Goal: Task Accomplishment & Management: Use online tool/utility

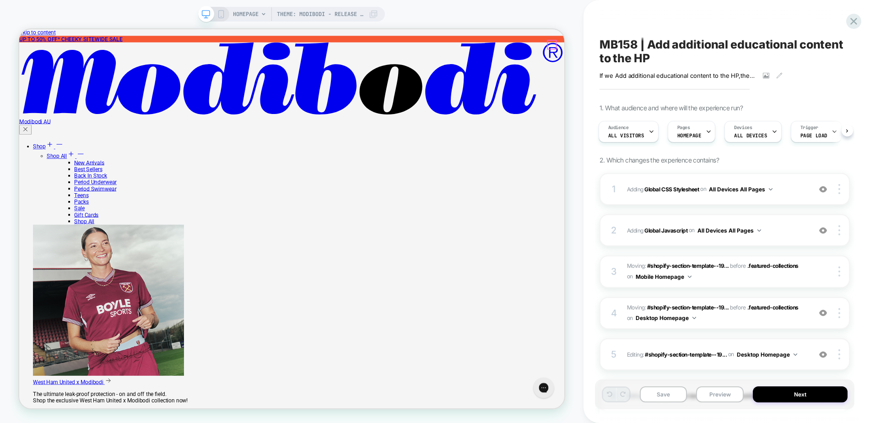
click at [787, 220] on div "2 Adding Global Javascript on All Devices All Pages Add Before Add After Target…" at bounding box center [724, 230] width 250 height 32
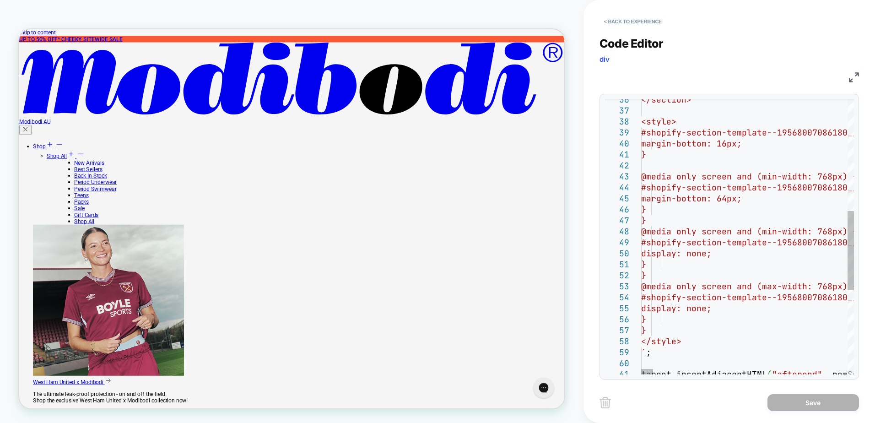
scroll to position [0, 340]
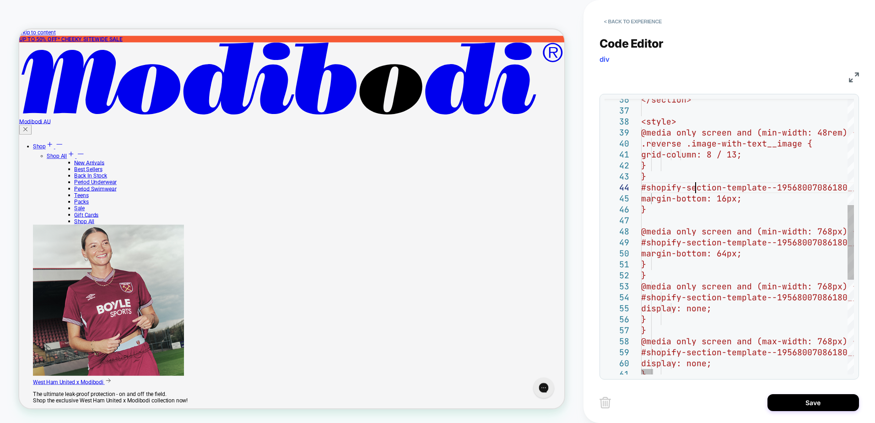
type textarea "**********"
click at [822, 400] on button "Save" at bounding box center [813, 402] width 92 height 17
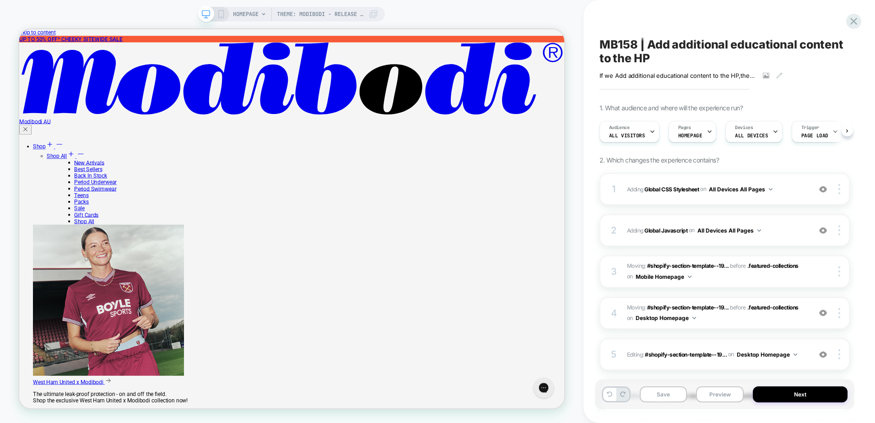
scroll to position [0, 0]
click at [670, 398] on button "Save" at bounding box center [664, 394] width 48 height 16
click at [722, 398] on button "Preview" at bounding box center [720, 394] width 48 height 16
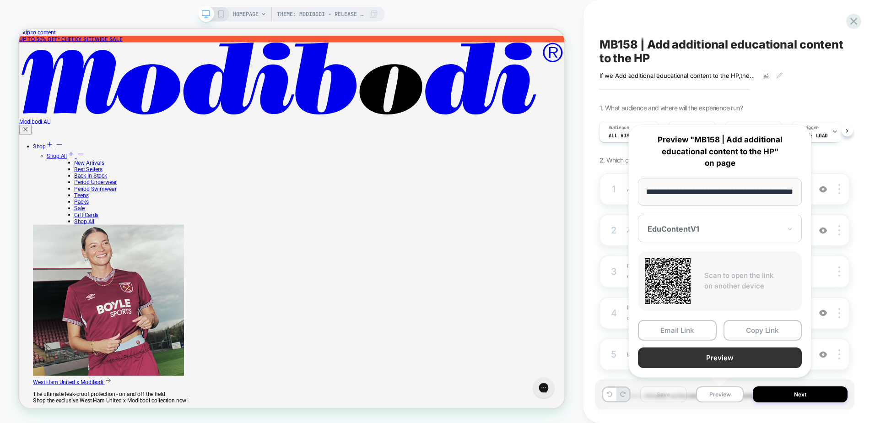
scroll to position [0, 0]
click at [723, 359] on button "Preview" at bounding box center [720, 357] width 164 height 21
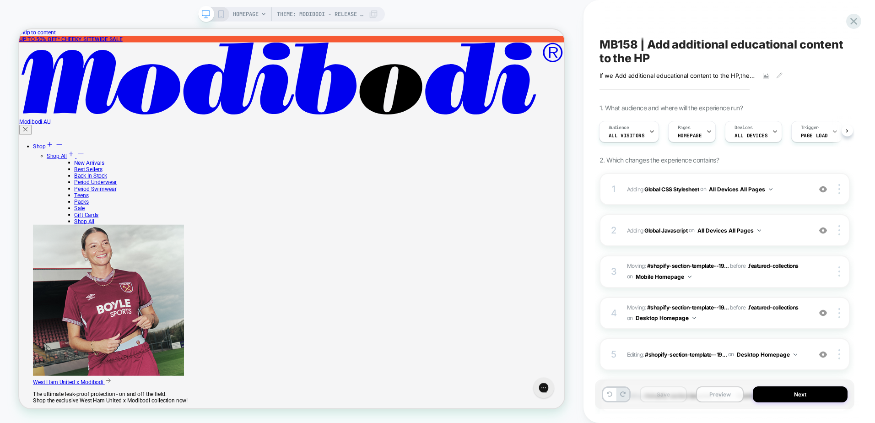
click at [735, 388] on button "Preview" at bounding box center [720, 394] width 48 height 16
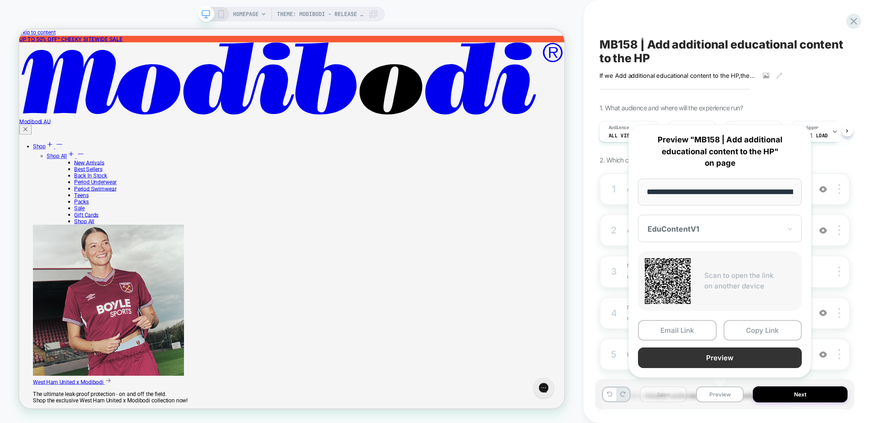
click at [716, 354] on button "Preview" at bounding box center [720, 357] width 164 height 21
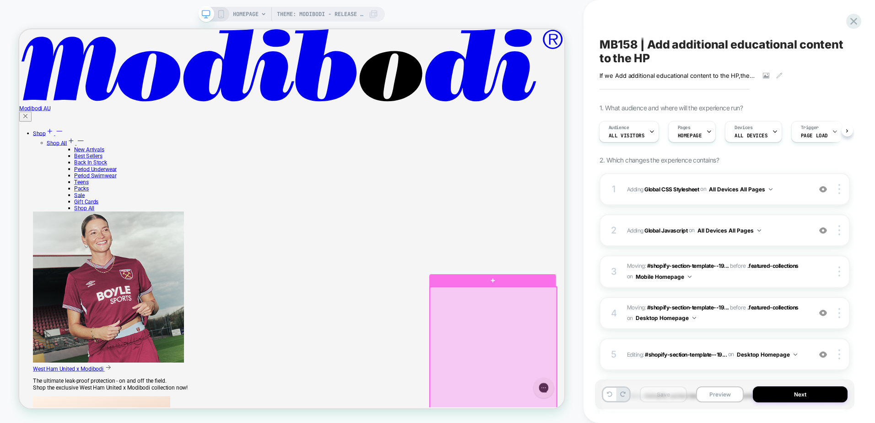
scroll to position [869, 0]
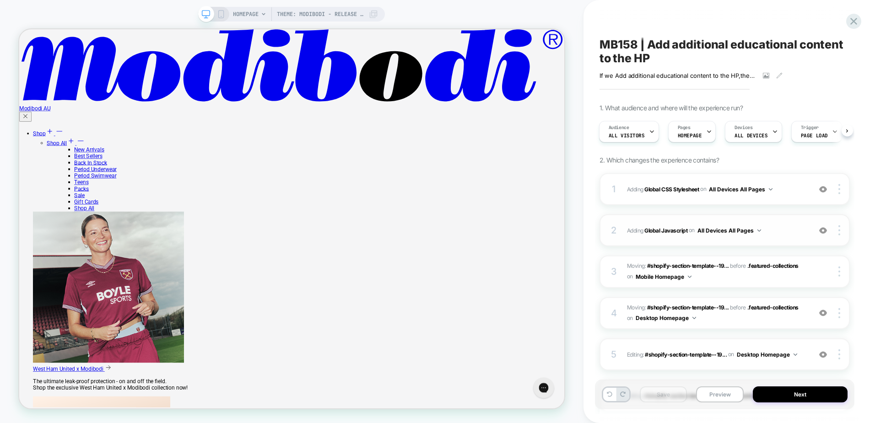
click at [781, 230] on span "Adding Global Javascript on All Devices All Pages" at bounding box center [716, 230] width 179 height 11
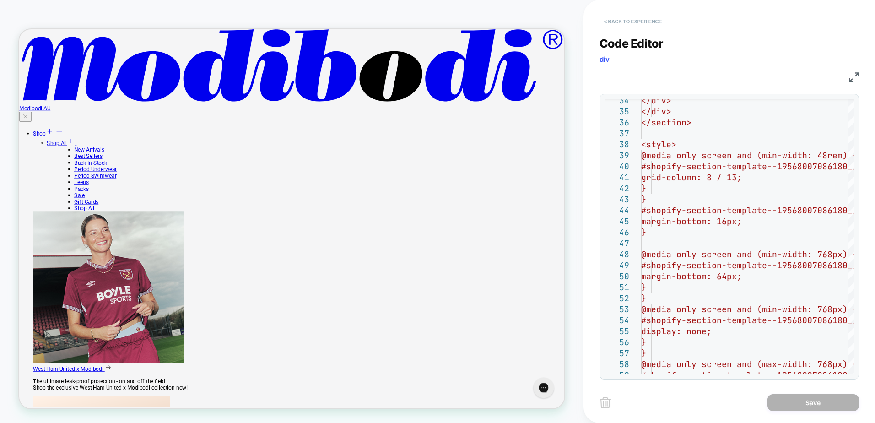
click at [637, 22] on button "< Back to experience" at bounding box center [632, 21] width 67 height 15
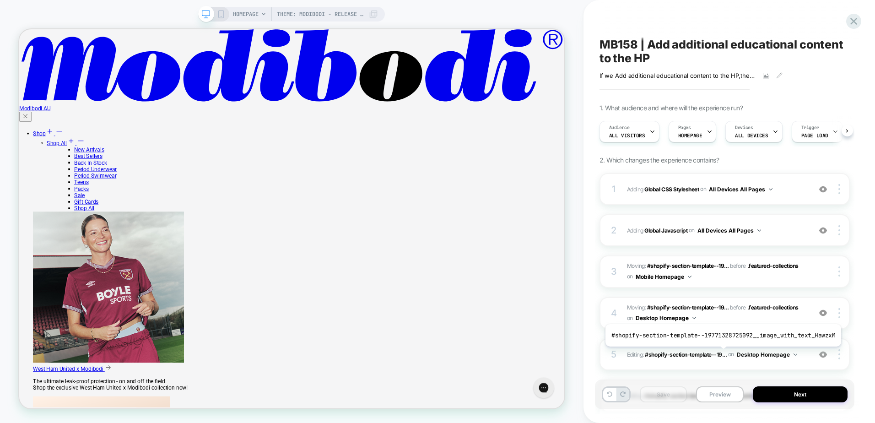
scroll to position [0, 0]
click at [715, 396] on button "Preview" at bounding box center [720, 394] width 48 height 16
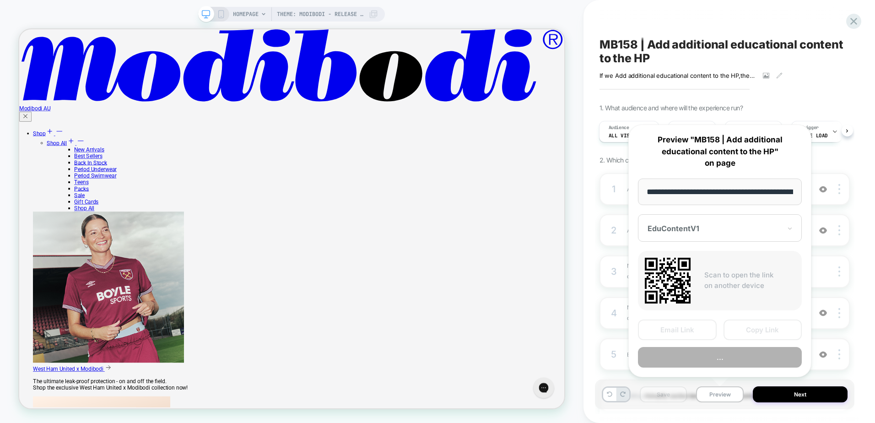
scroll to position [0, 83]
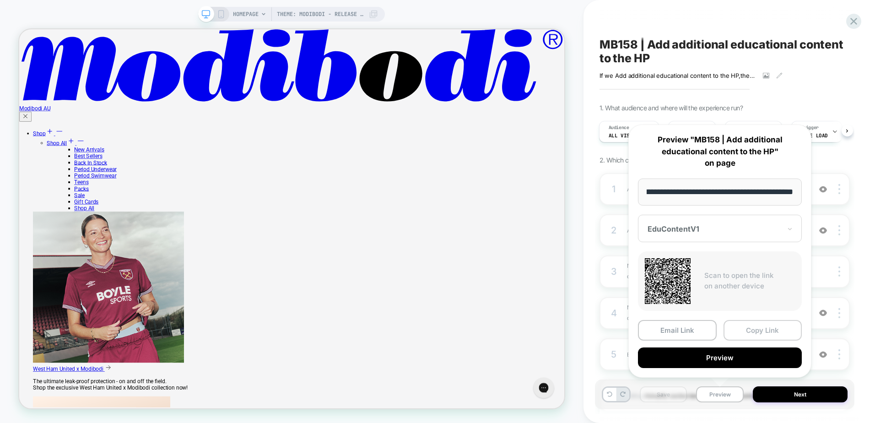
click at [743, 331] on button "Copy Link" at bounding box center [762, 330] width 79 height 21
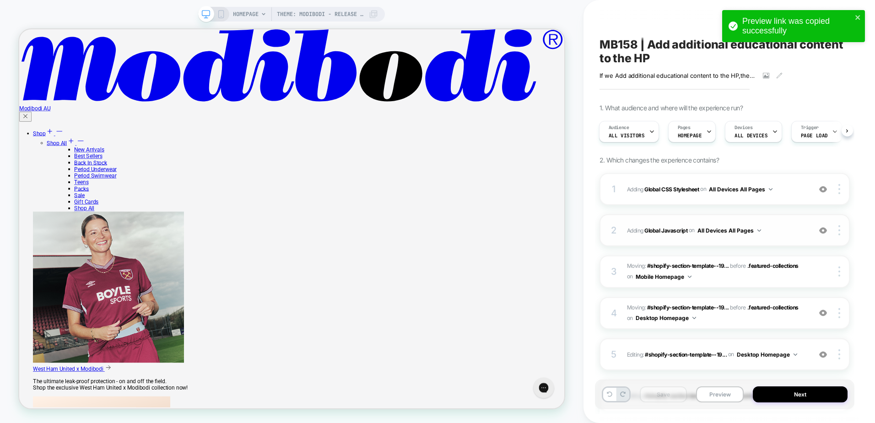
click at [786, 234] on span "Adding Global Javascript on All Devices All Pages" at bounding box center [716, 230] width 179 height 11
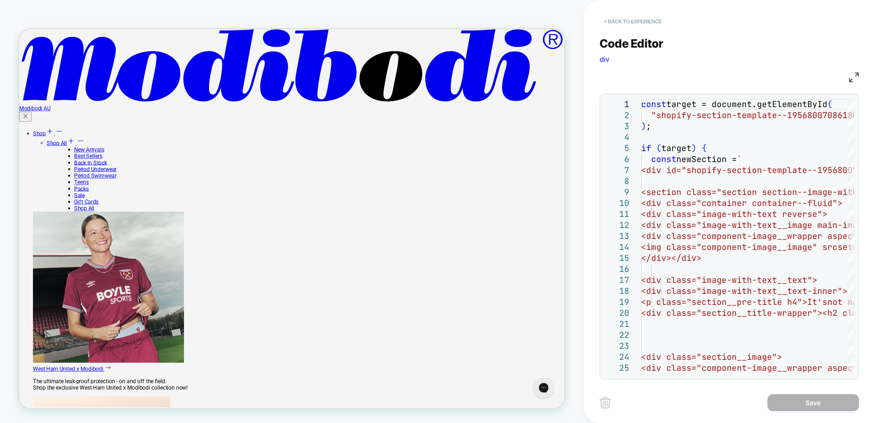
click at [647, 22] on button "< Back to experience" at bounding box center [632, 21] width 67 height 15
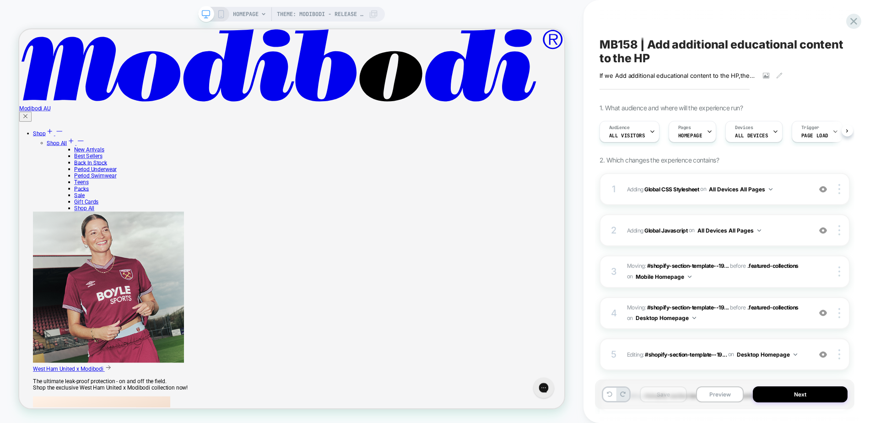
scroll to position [0, 0]
click at [783, 230] on span "Adding Global Javascript on All Devices All Pages" at bounding box center [716, 230] width 179 height 11
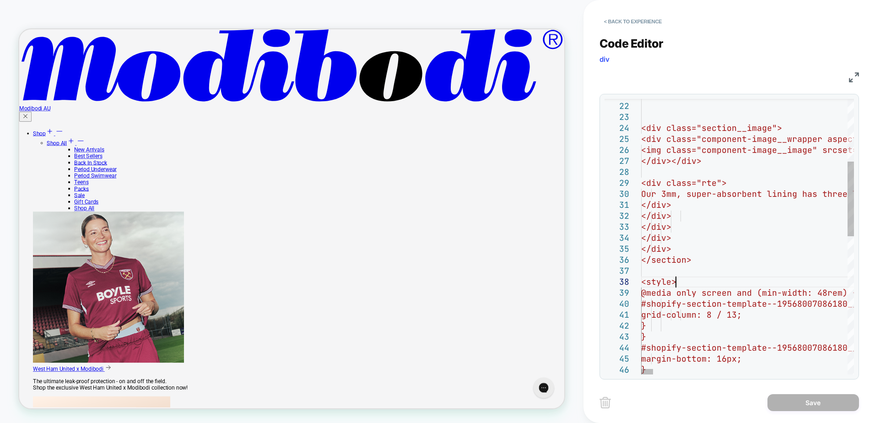
scroll to position [0, 523]
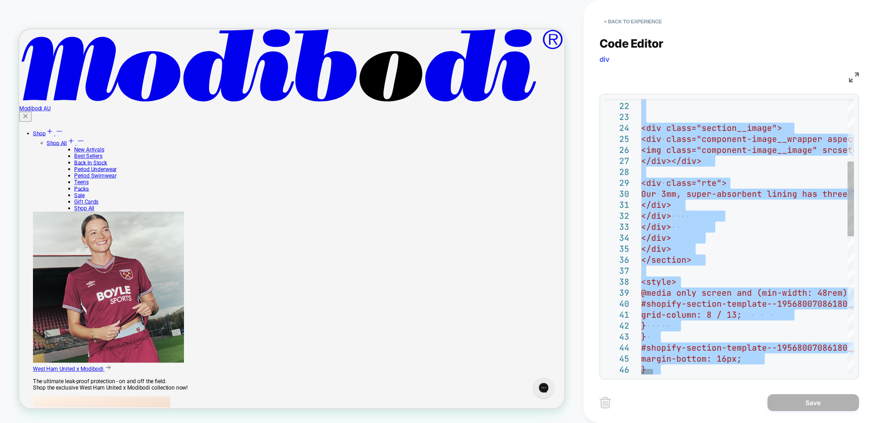
type textarea "* *"
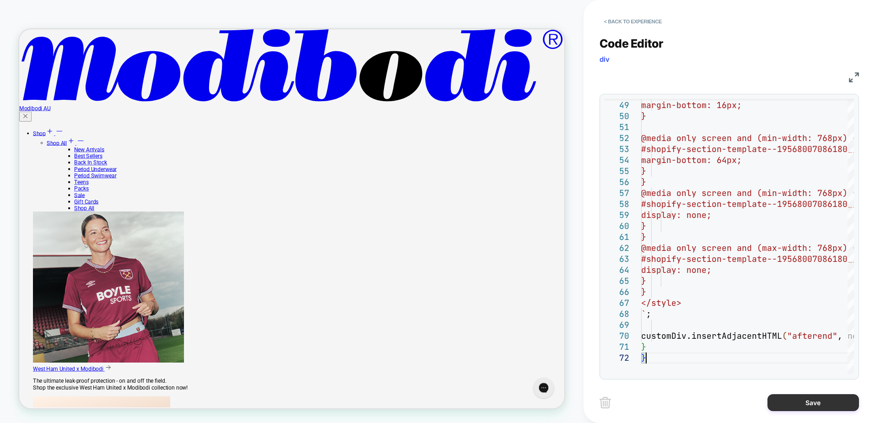
click at [783, 399] on button "Save" at bounding box center [813, 402] width 92 height 17
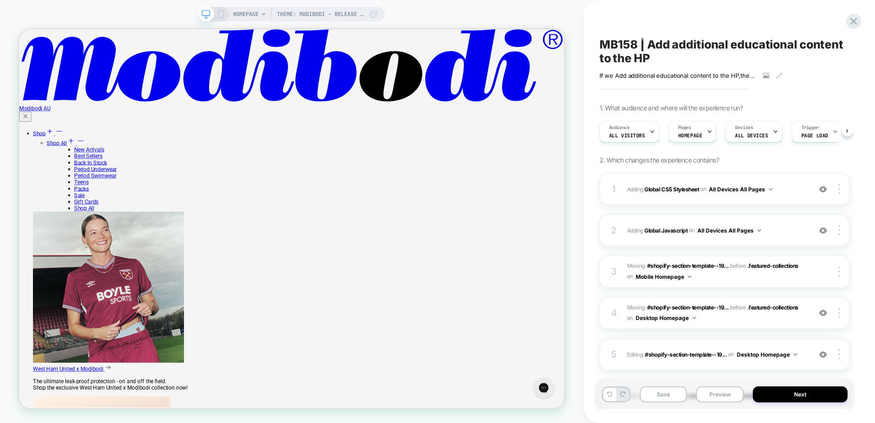
scroll to position [0, 0]
click at [657, 397] on button "Save" at bounding box center [664, 394] width 48 height 16
click at [789, 184] on span "Adding Global CSS Stylesheet on All Devices All Pages" at bounding box center [716, 188] width 179 height 11
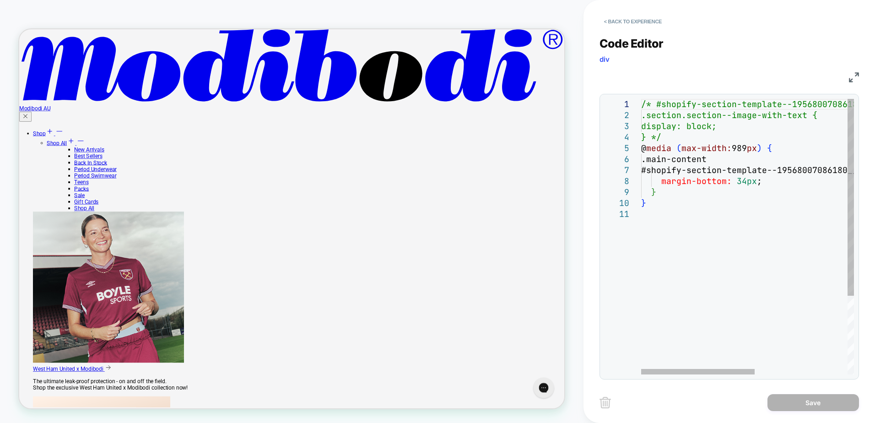
scroll to position [1867, 0]
click at [636, 17] on button "< Back to experience" at bounding box center [632, 21] width 67 height 15
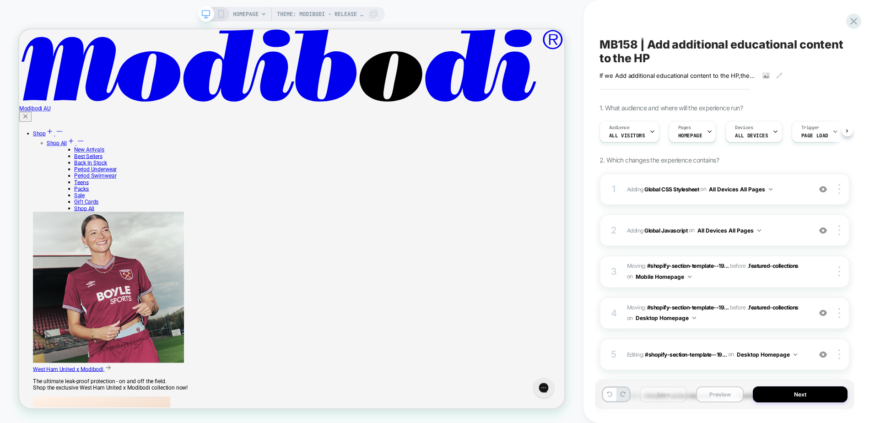
scroll to position [0, 0]
click at [711, 395] on button "Preview" at bounding box center [720, 394] width 48 height 16
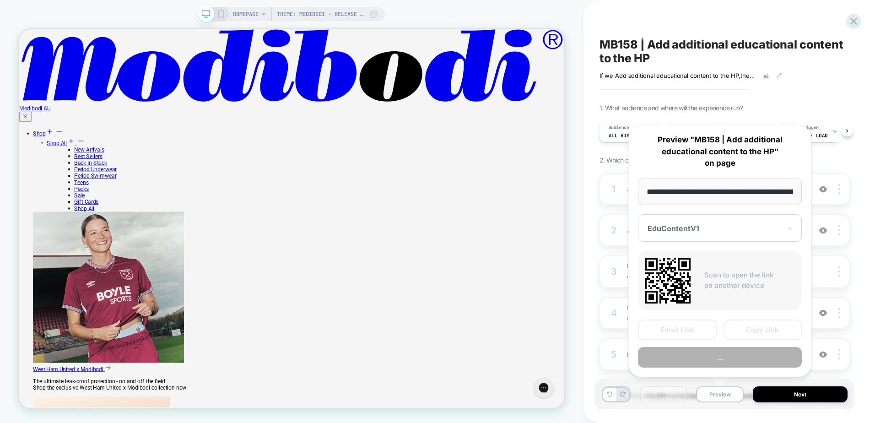
scroll to position [0, 83]
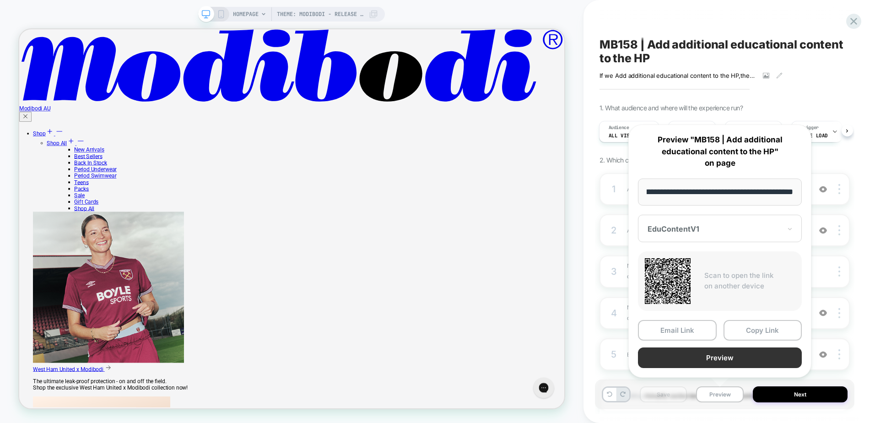
click at [743, 355] on button "Preview" at bounding box center [720, 357] width 164 height 21
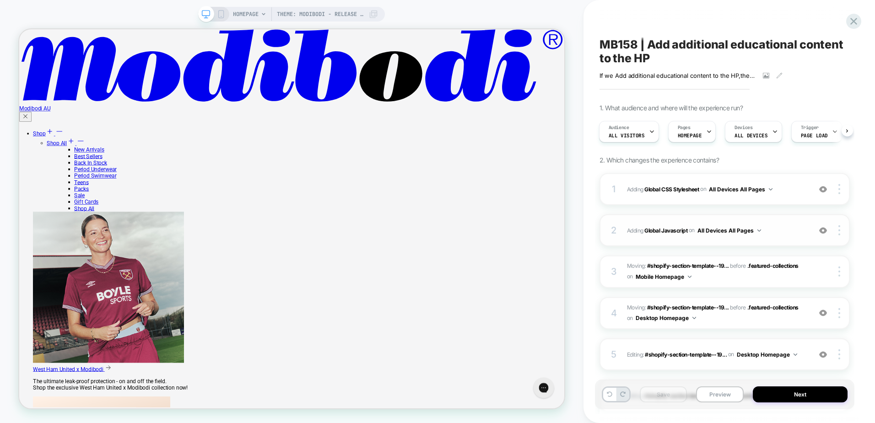
click at [771, 234] on span "Adding Global Javascript on All Devices All Pages" at bounding box center [716, 230] width 179 height 11
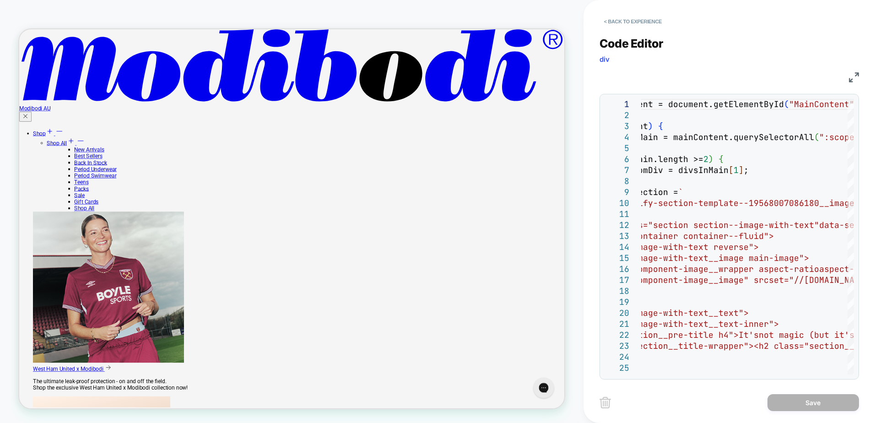
scroll to position [948, 0]
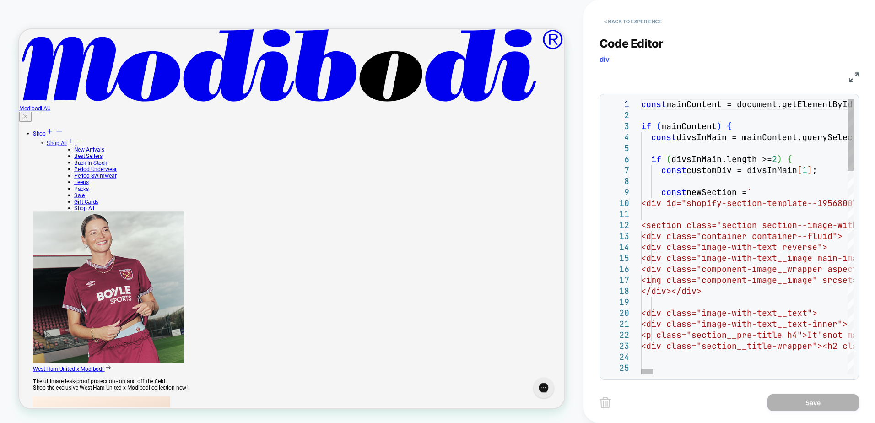
type textarea "**********"
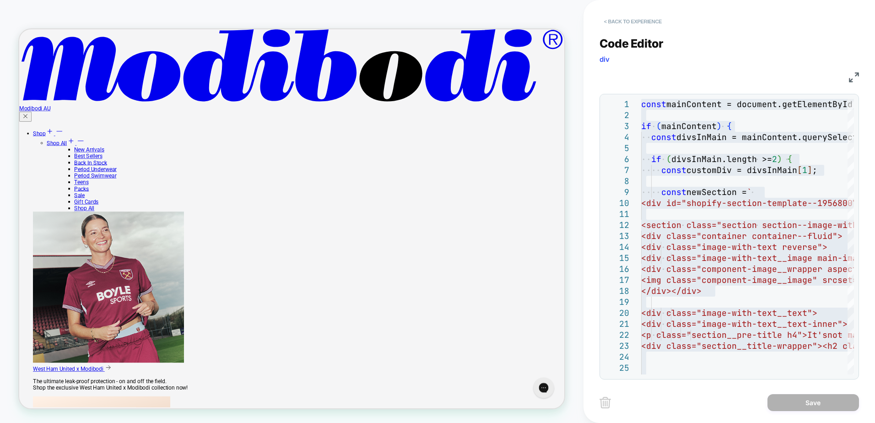
click at [632, 20] on button "< Back to experience" at bounding box center [632, 21] width 67 height 15
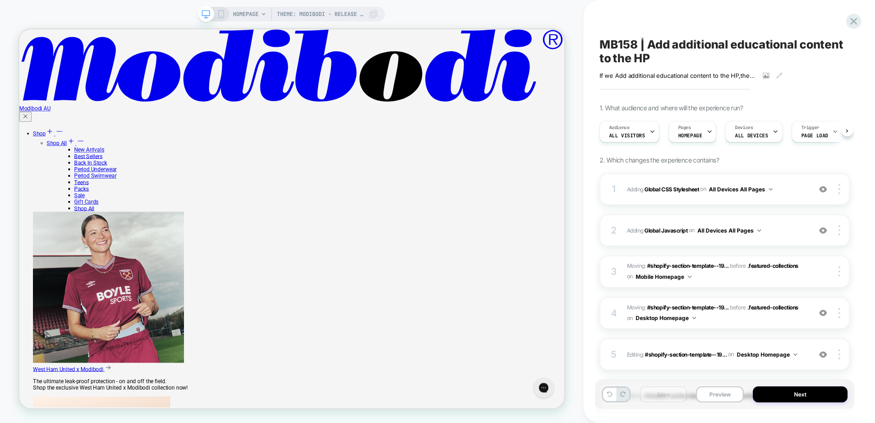
scroll to position [0, 0]
drag, startPoint x: 649, startPoint y: 46, endPoint x: 673, endPoint y: 54, distance: 25.2
click at [673, 54] on span "MB158 | Add additional educational content to the HP" at bounding box center [724, 51] width 250 height 27
click at [842, 51] on icon at bounding box center [843, 51] width 11 height 11
click at [852, 19] on icon at bounding box center [853, 21] width 12 height 12
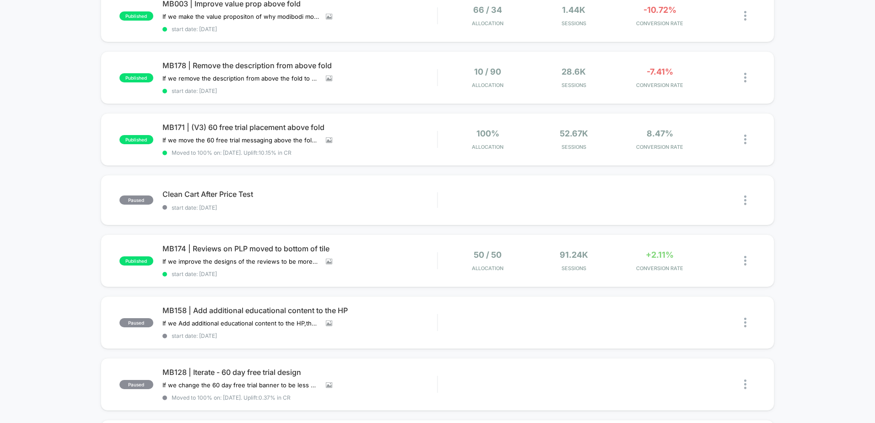
scroll to position [275, 0]
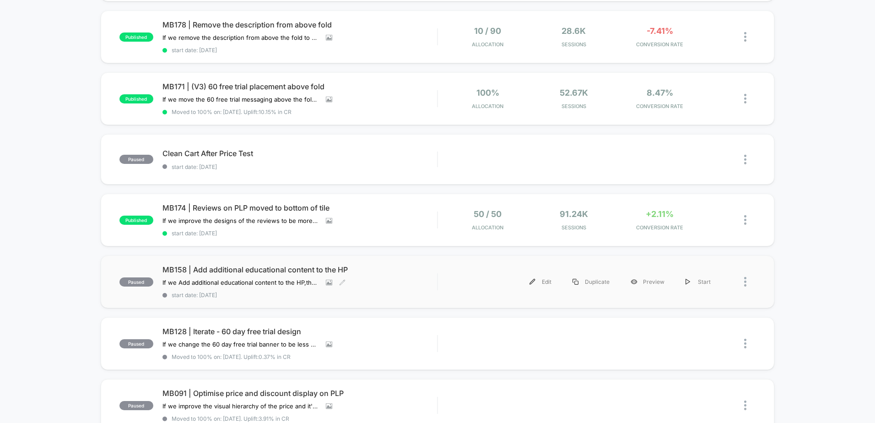
click at [304, 269] on span "MB158 | Add additional educational content to the HP" at bounding box center [299, 269] width 275 height 9
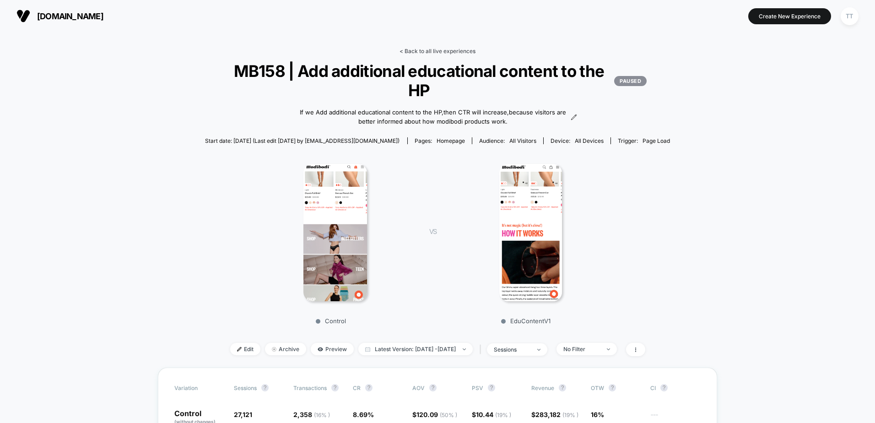
click at [412, 49] on link "< Back to all live experiences" at bounding box center [437, 51] width 76 height 7
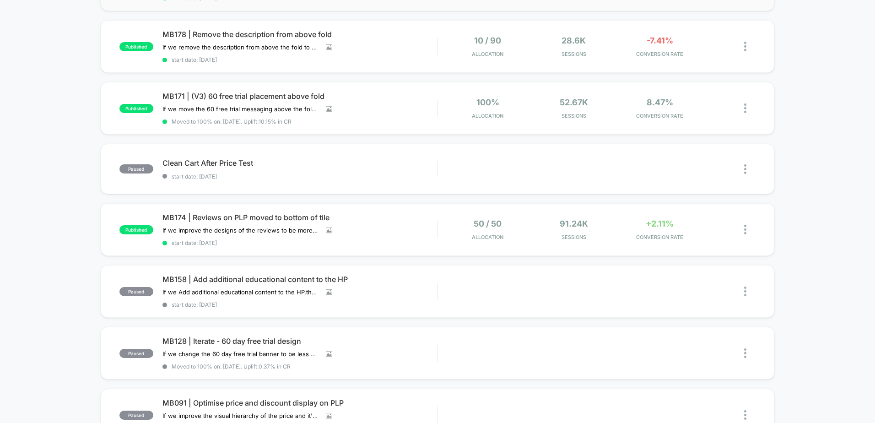
scroll to position [275, 0]
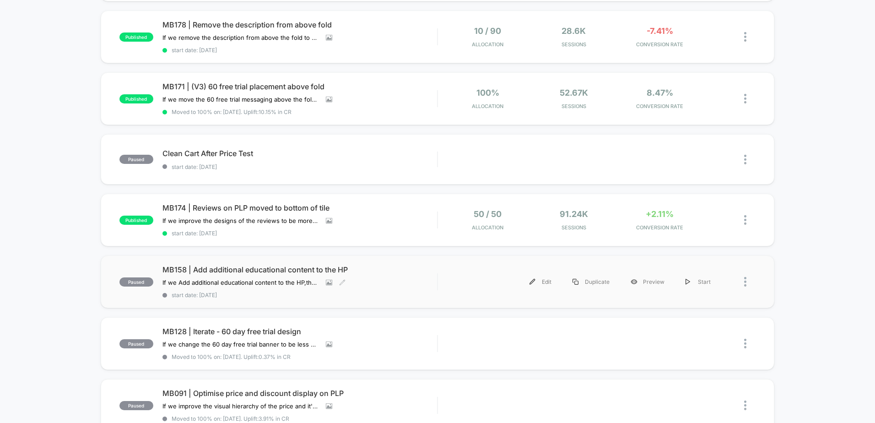
click at [232, 269] on span "MB158 | Add additional educational content to the HP" at bounding box center [299, 269] width 275 height 9
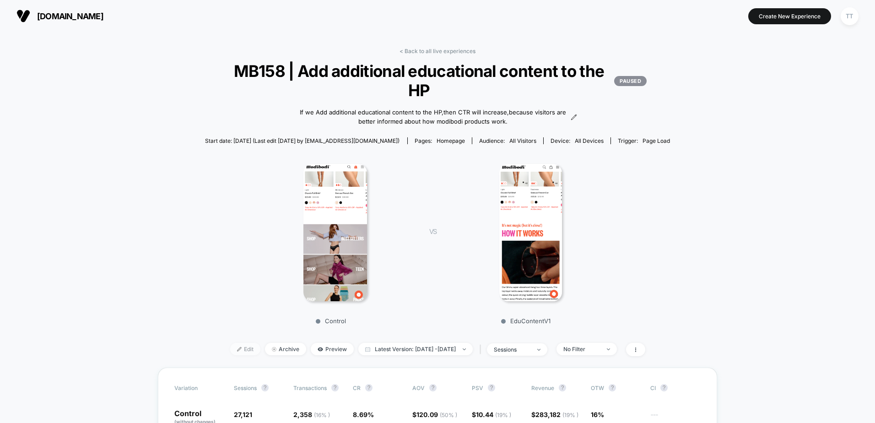
click at [242, 346] on span "Edit" at bounding box center [245, 349] width 30 height 12
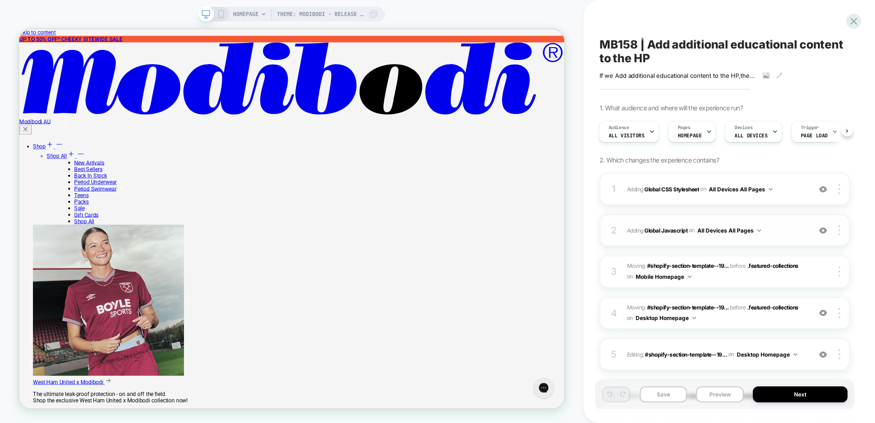
click at [781, 227] on span "Adding Global Javascript on All Devices All Pages" at bounding box center [716, 230] width 179 height 11
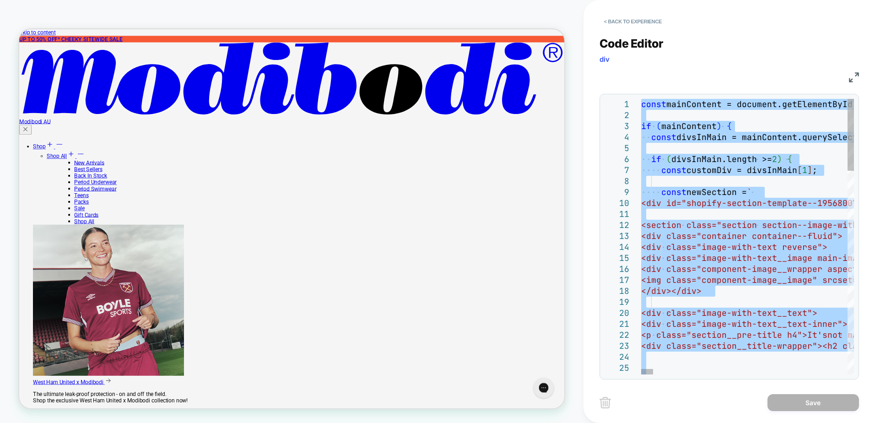
type textarea "* *"
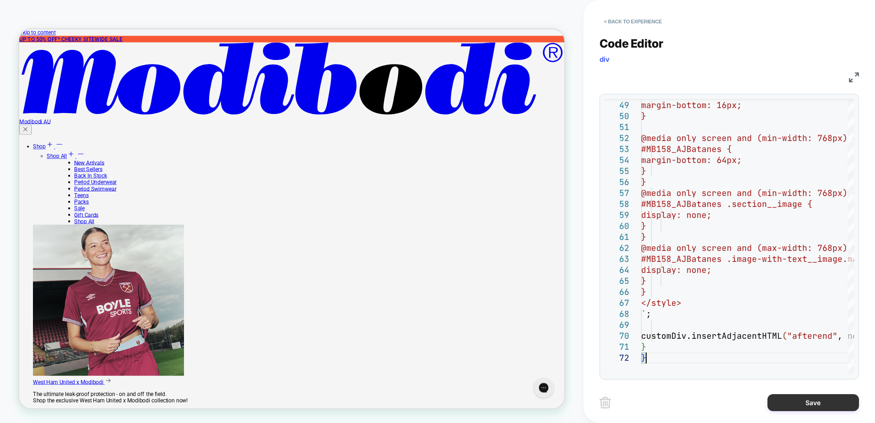
click at [793, 401] on button "Save" at bounding box center [813, 402] width 92 height 17
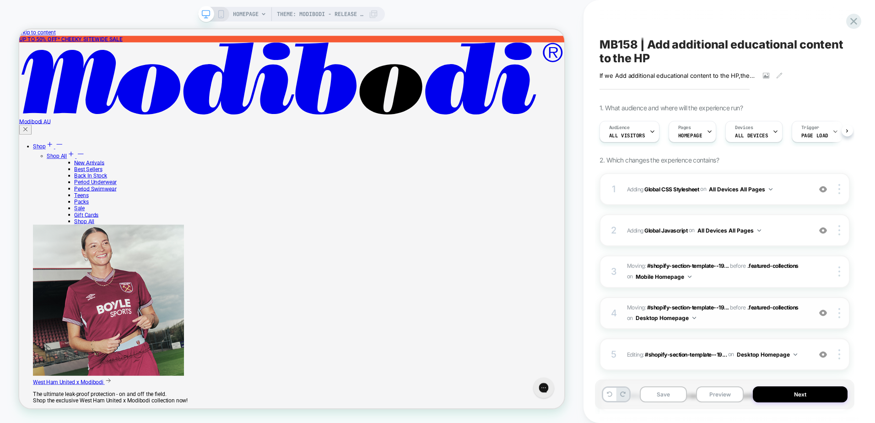
scroll to position [0, 0]
click at [672, 397] on button "Save" at bounding box center [664, 394] width 48 height 16
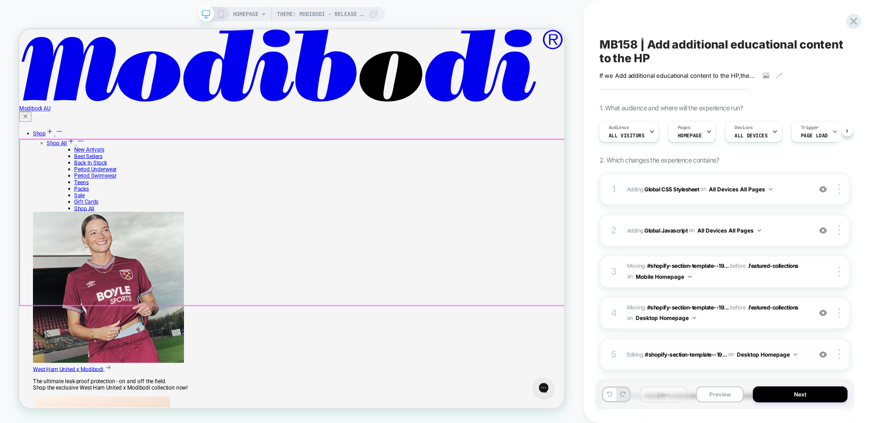
scroll to position [778, 0]
click at [723, 395] on button "Preview" at bounding box center [720, 394] width 48 height 16
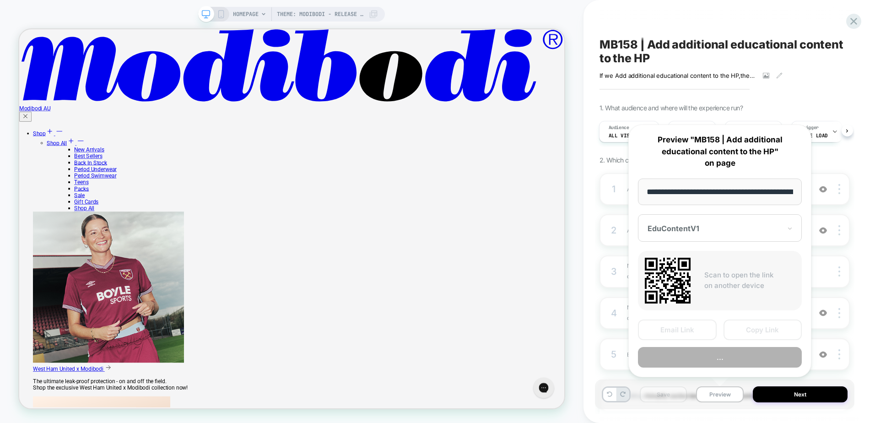
scroll to position [0, 83]
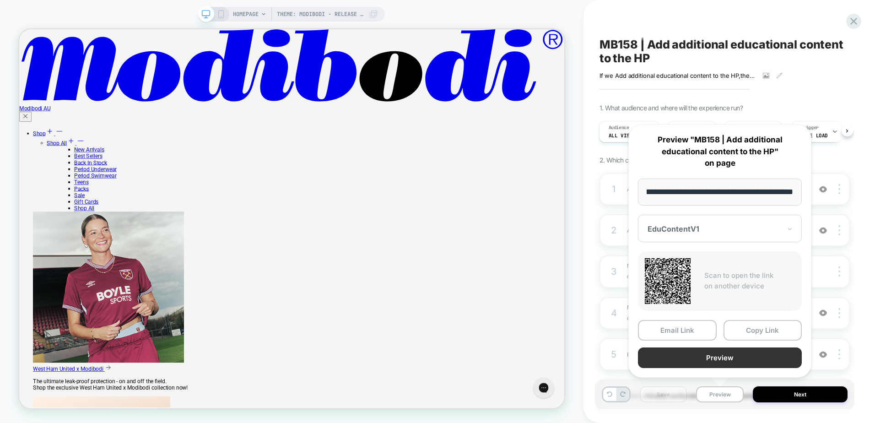
click at [674, 361] on button "Preview" at bounding box center [720, 357] width 164 height 21
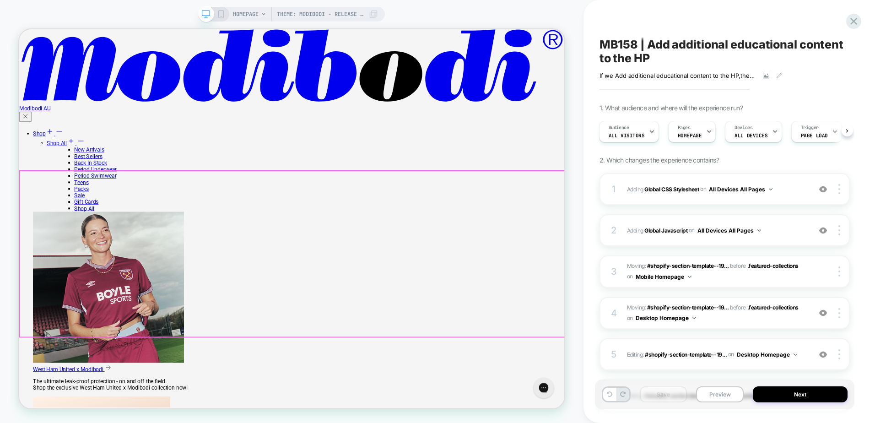
scroll to position [595, 0]
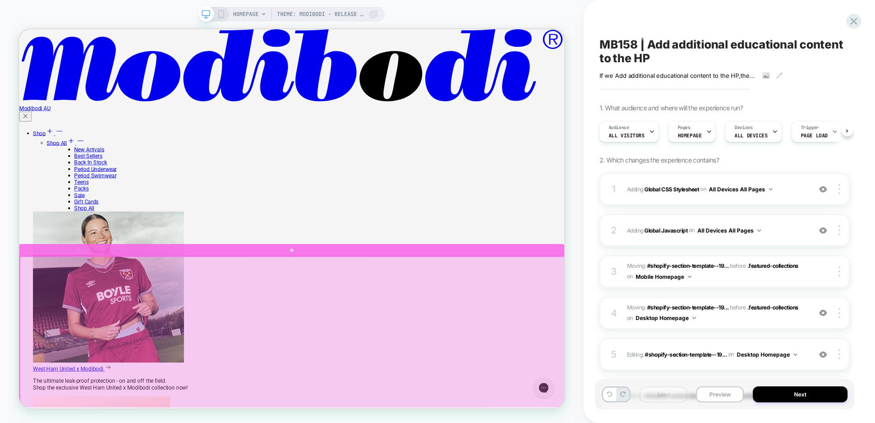
scroll to position [549, 0]
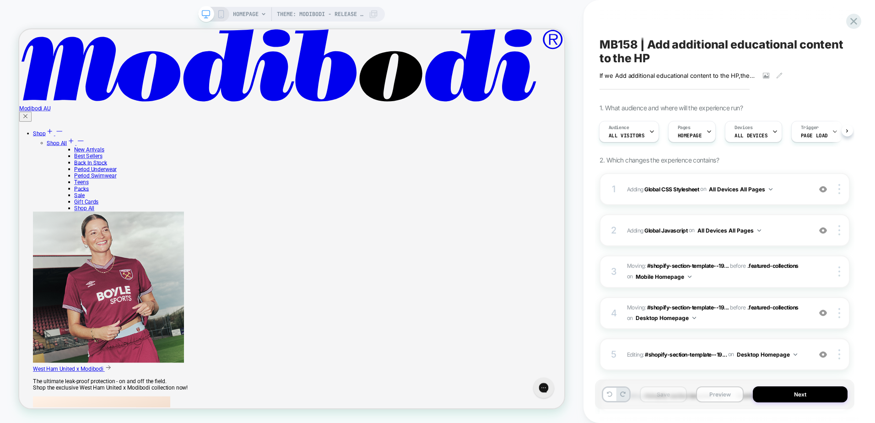
click at [717, 384] on button "Preview" at bounding box center [720, 394] width 48 height 16
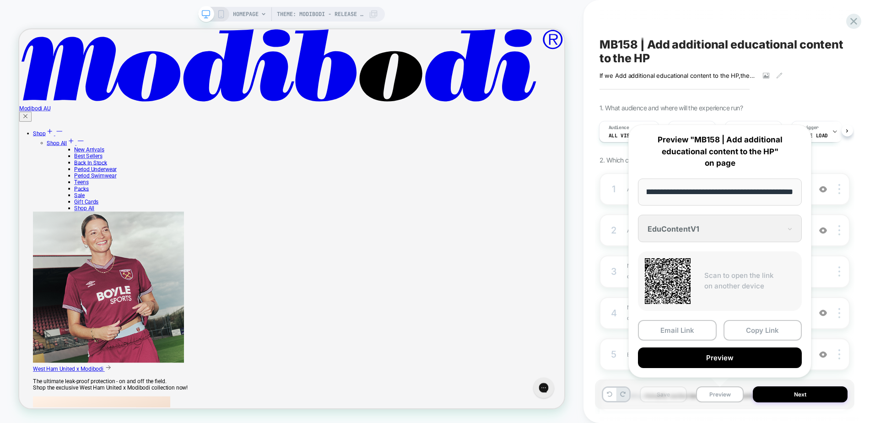
scroll to position [0, 0]
click at [579, 232] on div "Theme: Modibodi - Release v1.2.4 HOMEPAGE Theme: Modibodi - Release v1.2.4" at bounding box center [291, 211] width 583 height 404
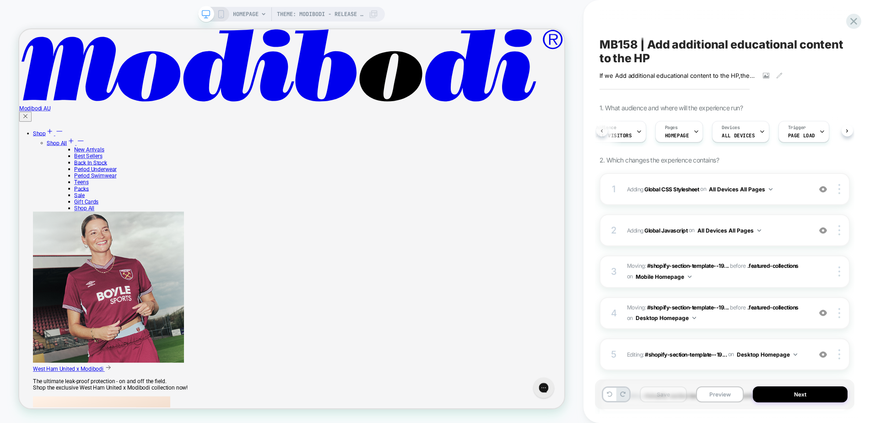
scroll to position [0, 3]
click at [713, 384] on button "Preview" at bounding box center [720, 394] width 48 height 16
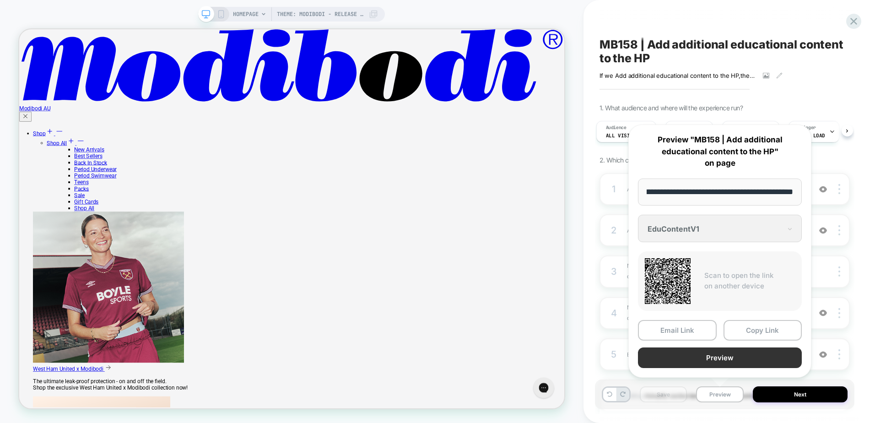
scroll to position [0, 0]
click at [723, 356] on button "Preview" at bounding box center [720, 357] width 164 height 21
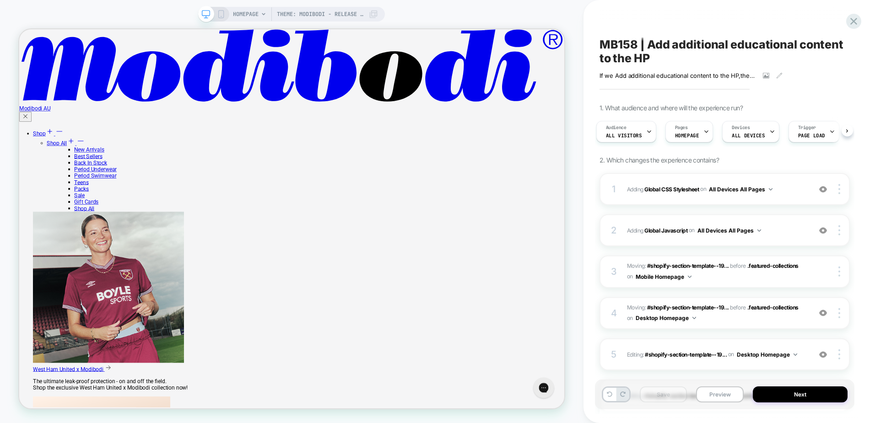
scroll to position [549, 0]
click at [775, 228] on span "Adding Global Javascript on All Devices All Pages" at bounding box center [716, 230] width 179 height 11
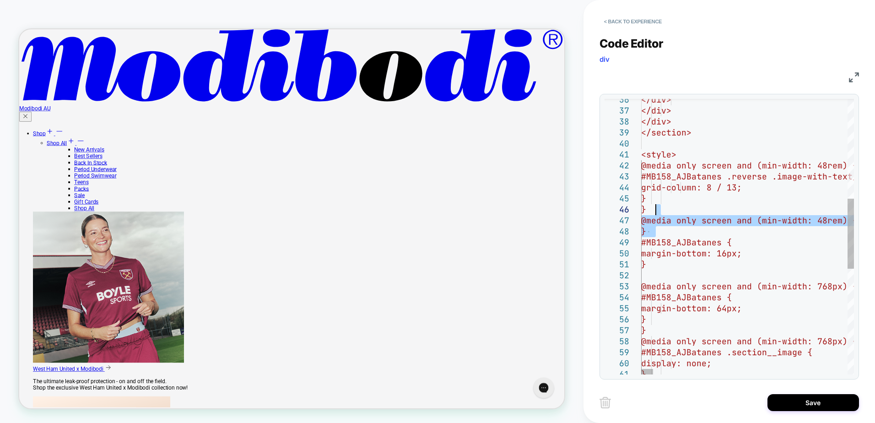
drag, startPoint x: 664, startPoint y: 229, endPoint x: 673, endPoint y: 210, distance: 20.5
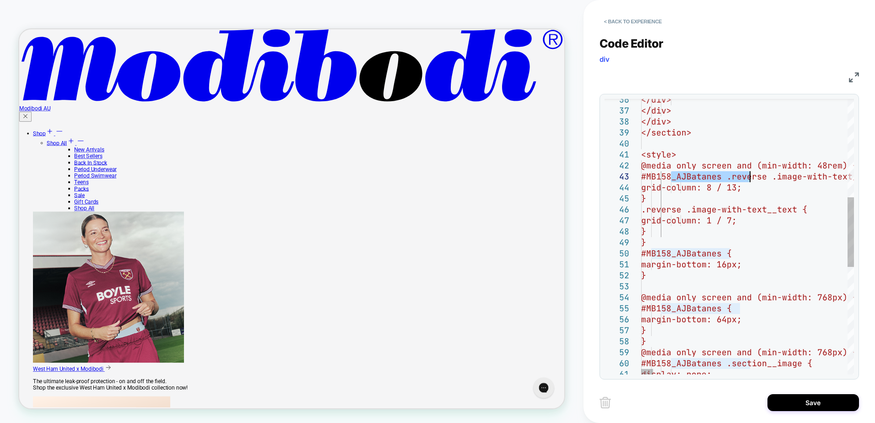
drag, startPoint x: 669, startPoint y: 176, endPoint x: 751, endPoint y: 173, distance: 82.4
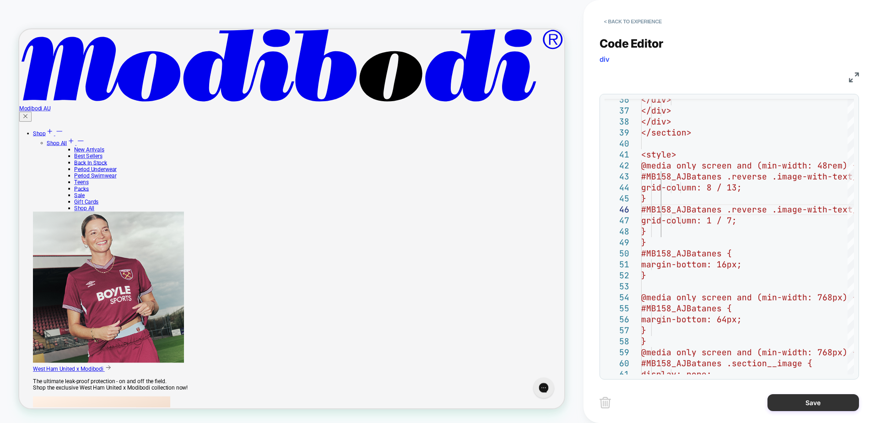
type textarea "**********"
click at [795, 384] on button "Save" at bounding box center [813, 402] width 92 height 17
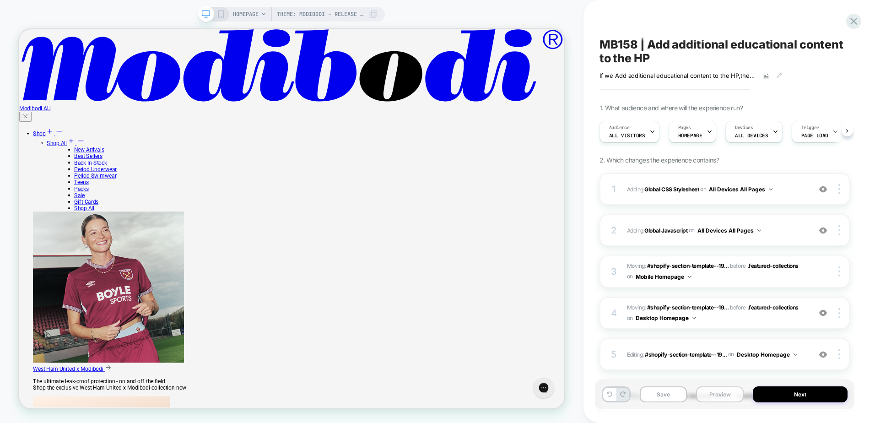
scroll to position [0, 0]
click at [662, 384] on button "Save" at bounding box center [664, 394] width 48 height 16
click at [788, 235] on span "Adding Global Javascript on All Devices All Pages" at bounding box center [716, 230] width 179 height 11
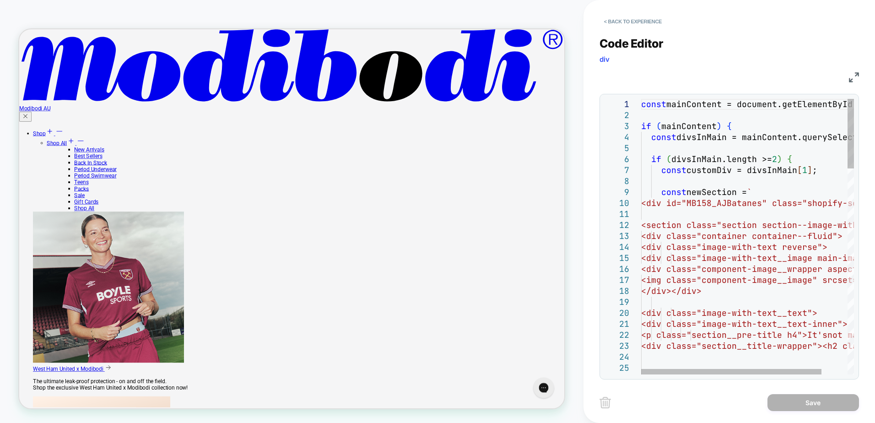
scroll to position [0, 0]
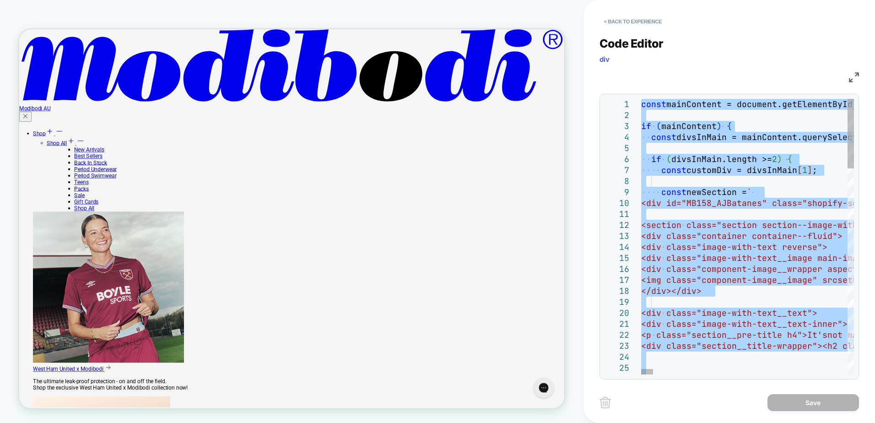
scroll to position [2583, 0]
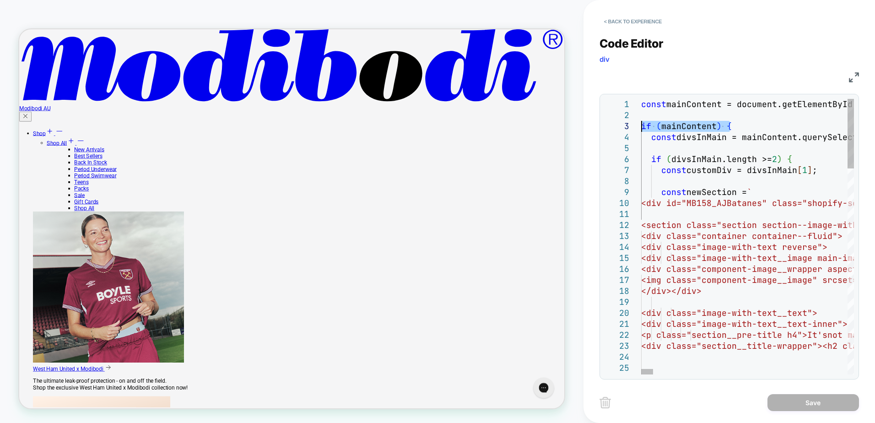
drag, startPoint x: 739, startPoint y: 124, endPoint x: 598, endPoint y: 125, distance: 140.5
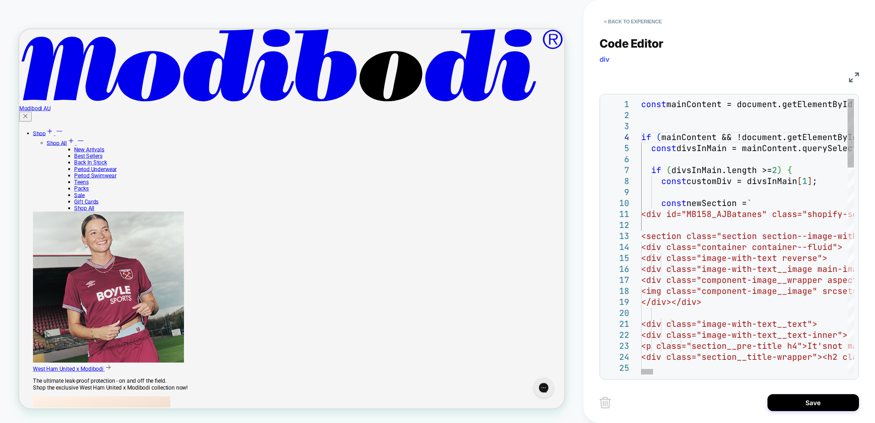
type textarea "**********"
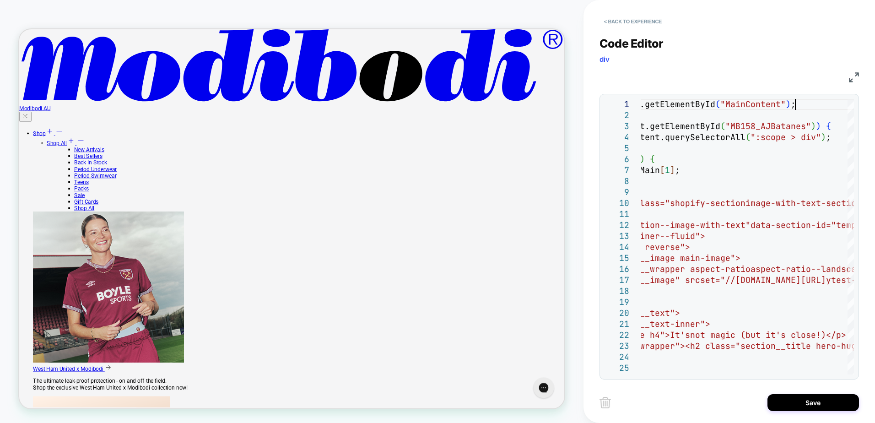
click at [795, 384] on div "Save" at bounding box center [728, 402] width 259 height 23
click at [795, 384] on button "Save" at bounding box center [813, 402] width 92 height 17
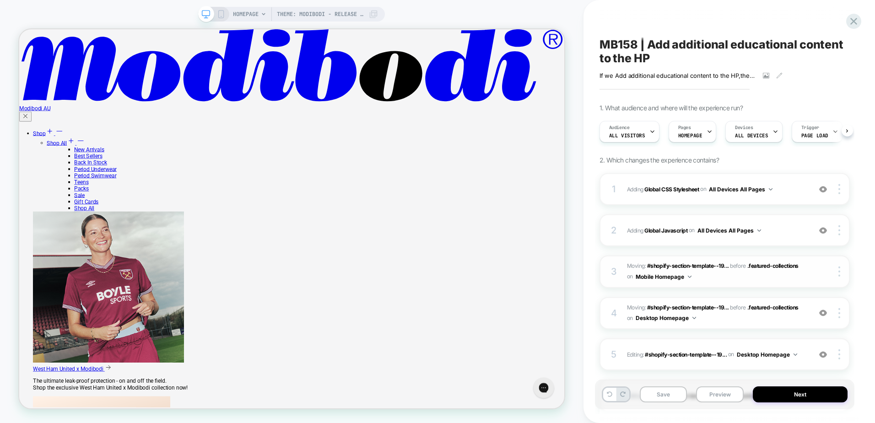
scroll to position [0, 0]
click at [666, 384] on button "Save" at bounding box center [664, 394] width 48 height 16
click at [717, 384] on button "Preview" at bounding box center [720, 394] width 48 height 16
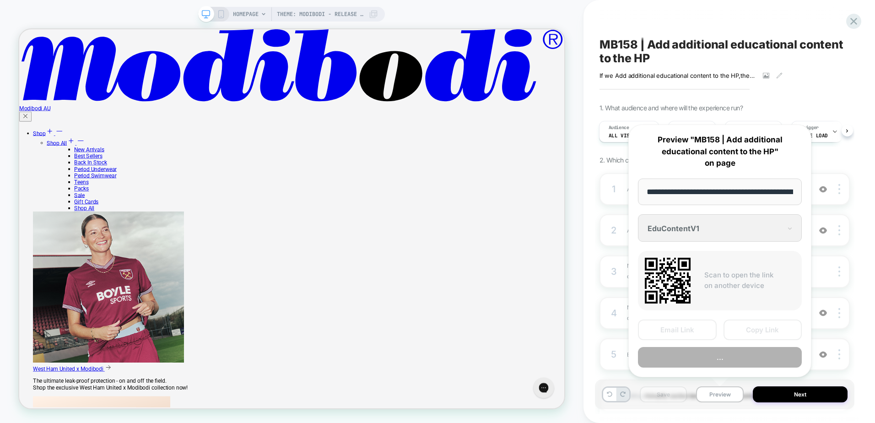
scroll to position [0, 83]
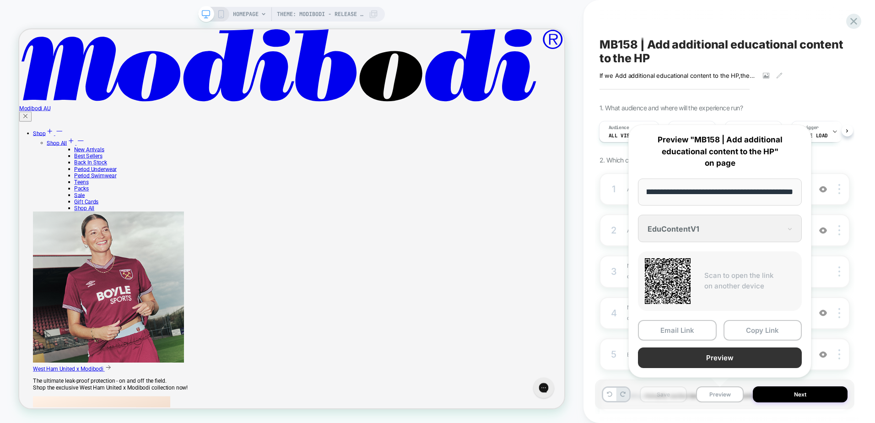
click at [711, 362] on button "Preview" at bounding box center [720, 357] width 164 height 21
